Goal: Information Seeking & Learning: Check status

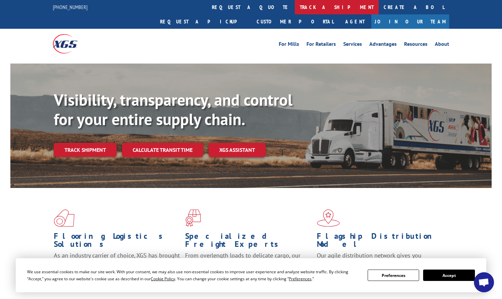
click at [295, 10] on link "track a shipment" at bounding box center [337, 7] width 84 height 14
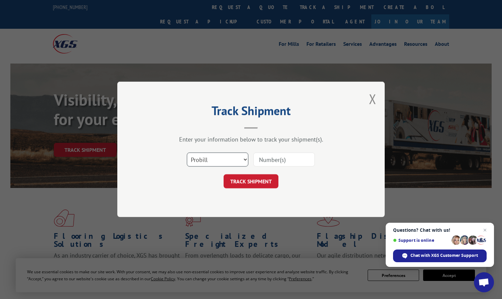
click at [219, 162] on select "Select category... Probill BOL PO" at bounding box center [217, 160] width 61 height 14
select select "po"
click at [187, 153] on select "Select category... Probill BOL PO" at bounding box center [217, 160] width 61 height 14
click at [267, 162] on input at bounding box center [283, 160] width 61 height 14
paste input "297959506"
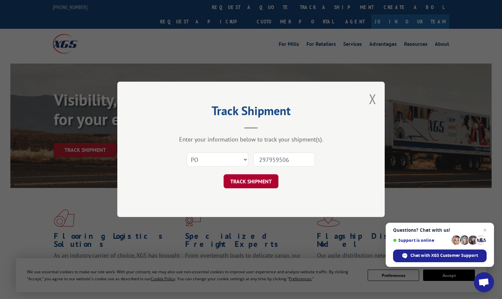
type input "297959506"
click at [253, 184] on button "TRACK SHIPMENT" at bounding box center [250, 181] width 55 height 14
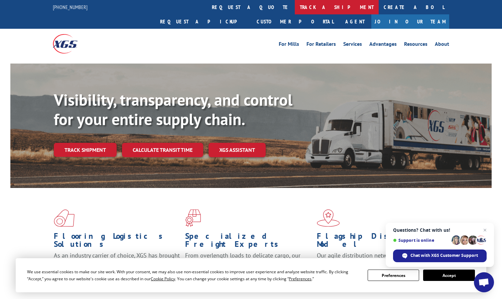
click at [295, 4] on link "track a shipment" at bounding box center [337, 7] width 84 height 14
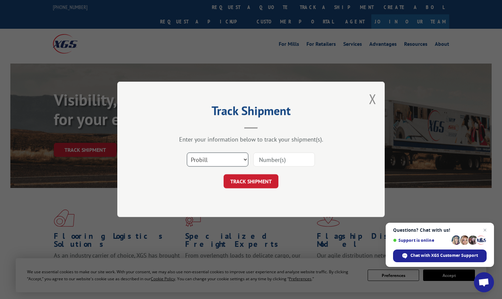
click at [218, 159] on select "Select category... Probill BOL PO" at bounding box center [217, 160] width 61 height 14
select select "po"
click at [187, 153] on select "Select category... Probill BOL PO" at bounding box center [217, 160] width 61 height 14
click at [274, 162] on input at bounding box center [283, 160] width 61 height 14
paste input "297987941"
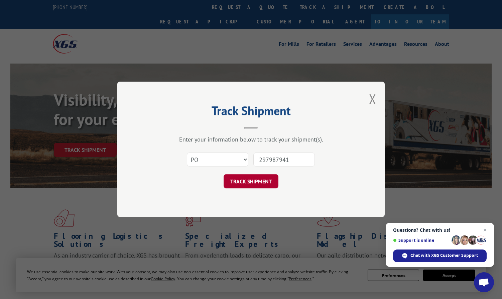
type input "297987941"
click at [241, 182] on button "TRACK SHIPMENT" at bounding box center [250, 181] width 55 height 14
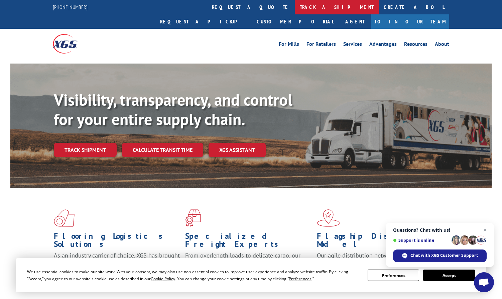
click at [295, 8] on link "track a shipment" at bounding box center [337, 7] width 84 height 14
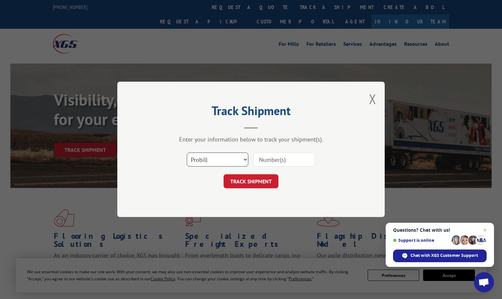
click at [216, 158] on select "Select category... Probill BOL PO" at bounding box center [217, 160] width 61 height 14
select select "po"
click at [187, 153] on select "Select category... Probill BOL PO" at bounding box center [217, 160] width 61 height 14
click at [261, 159] on input at bounding box center [283, 160] width 61 height 14
paste input "No portal tracking yet as of writing"
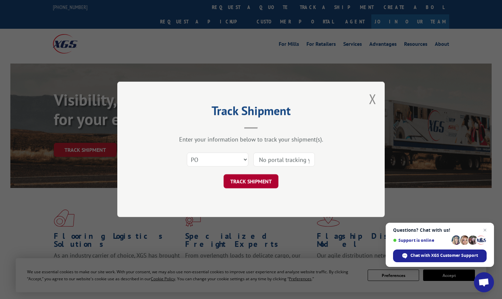
scroll to position [0, 39]
type input "No portal tracking yet as of writing"
click at [250, 181] on button "TRACK SHIPMENT" at bounding box center [250, 181] width 55 height 14
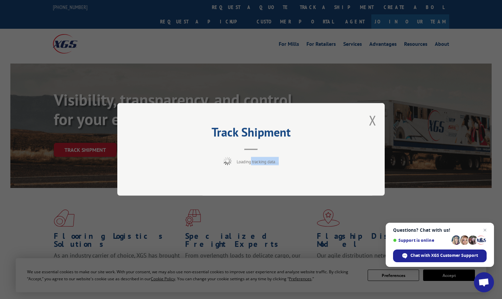
drag, startPoint x: 360, startPoint y: 160, endPoint x: 319, endPoint y: 157, distance: 41.2
click at [334, 159] on div "Track Shipment Loading tracking data..." at bounding box center [250, 149] width 267 height 93
click at [376, 115] on div "Track Shipment Loading tracking data..." at bounding box center [250, 149] width 267 height 93
click at [382, 123] on div "Track Shipment Loading tracking data..." at bounding box center [250, 149] width 267 height 93
click at [369, 120] on button "Close modal" at bounding box center [372, 120] width 7 height 18
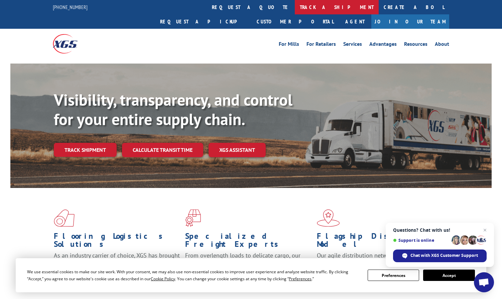
click at [295, 10] on link "track a shipment" at bounding box center [337, 7] width 84 height 14
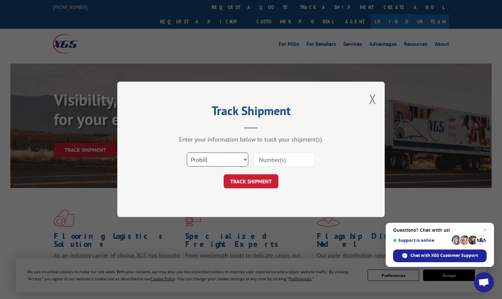
click at [228, 157] on select "Select category... Probill BOL PO" at bounding box center [217, 160] width 61 height 14
click at [204, 213] on div "Track Shipment Enter your information below to track your shipment(s). Select c…" at bounding box center [250, 148] width 267 height 135
drag, startPoint x: 201, startPoint y: 160, endPoint x: 203, endPoint y: 167, distance: 7.8
click at [201, 162] on select "Select category... Probill BOL PO" at bounding box center [217, 160] width 61 height 14
select select "po"
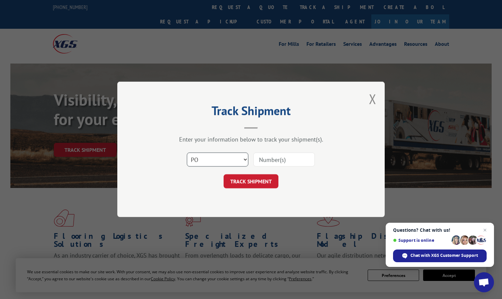
click at [187, 153] on select "Select category... Probill BOL PO" at bounding box center [217, 160] width 61 height 14
click at [265, 162] on input at bounding box center [283, 160] width 61 height 14
paste input "297919112"
type input "297919112"
click at [242, 182] on button "TRACK SHIPMENT" at bounding box center [250, 181] width 55 height 14
